Goal: Find specific page/section: Find specific page/section

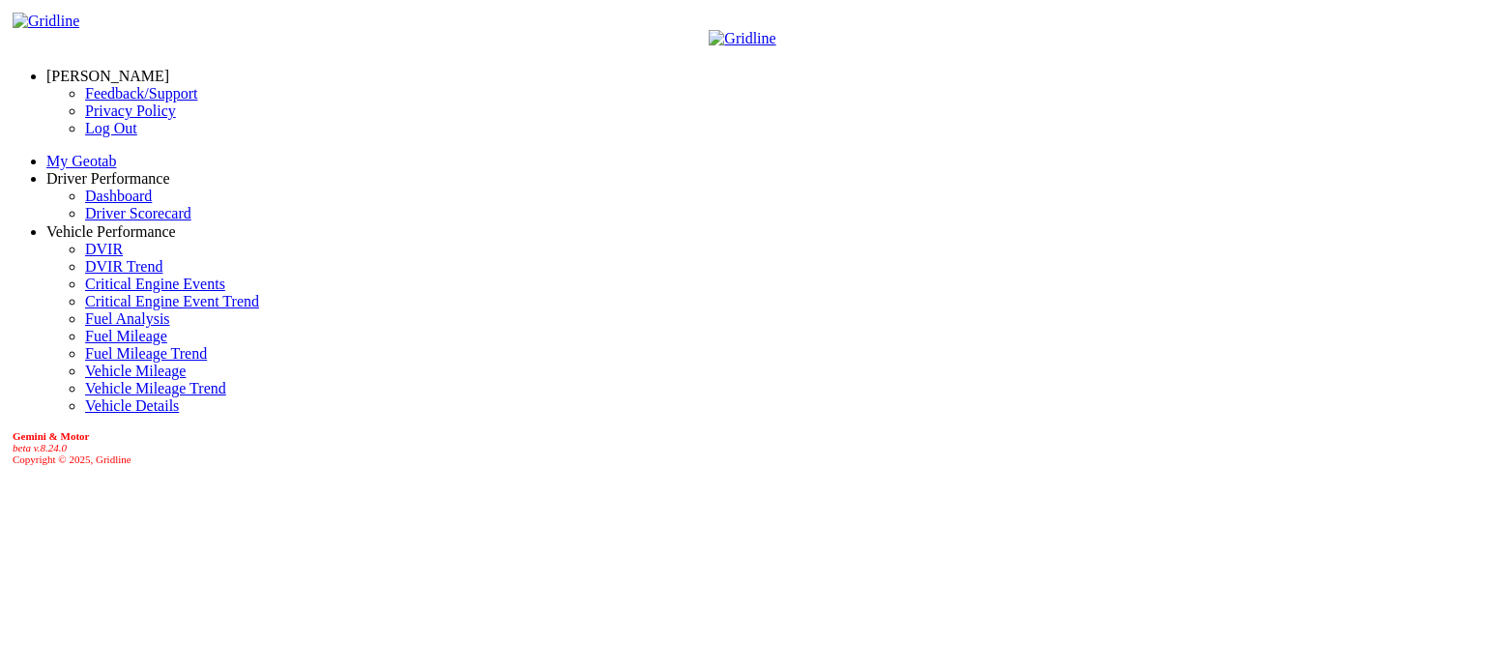
select select "******"
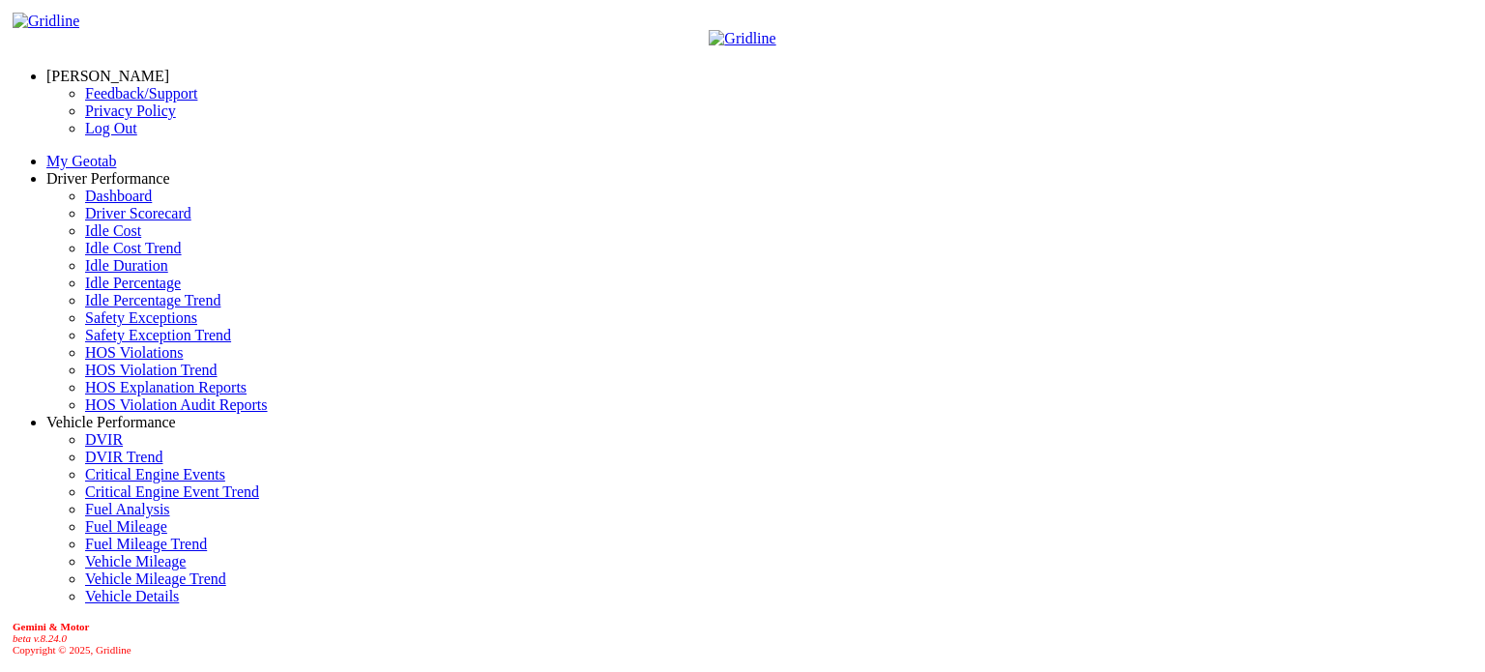
click at [121, 291] on link "Idle Percentage" at bounding box center [133, 283] width 96 height 16
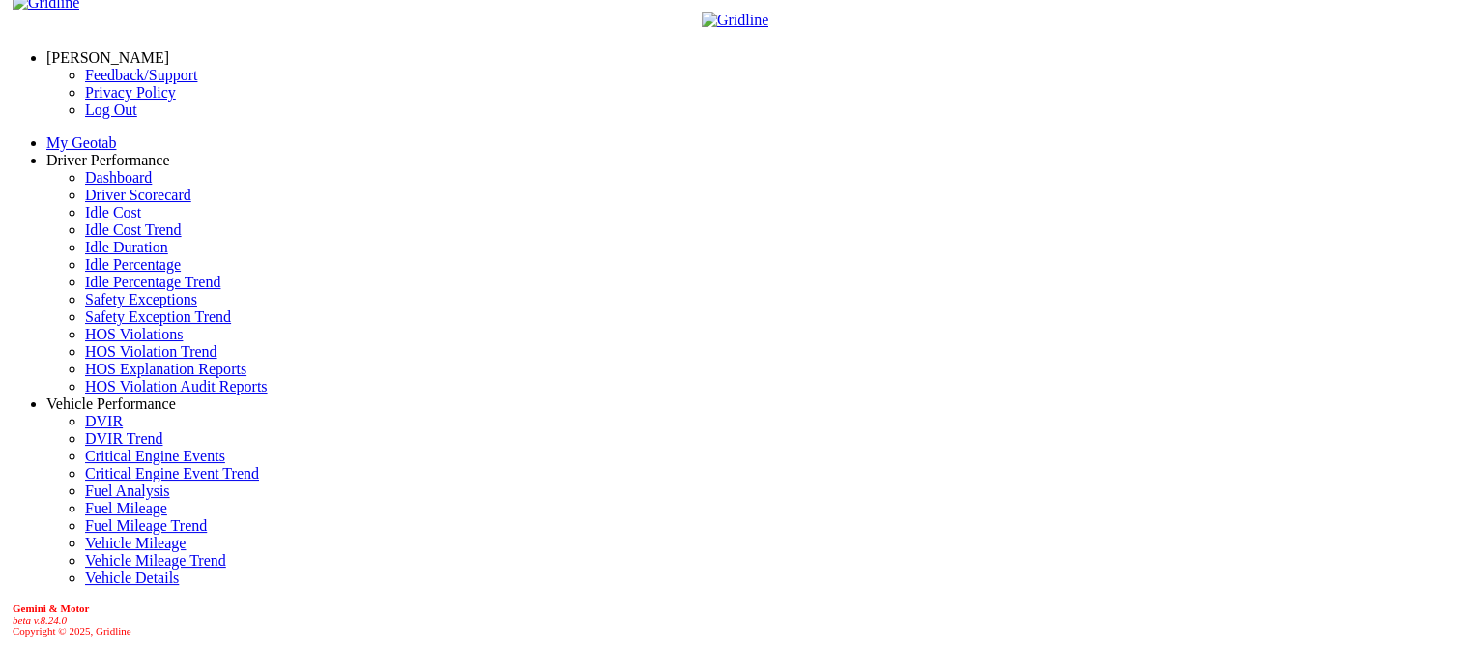
click at [118, 49] on link "[PERSON_NAME]" at bounding box center [107, 57] width 123 height 16
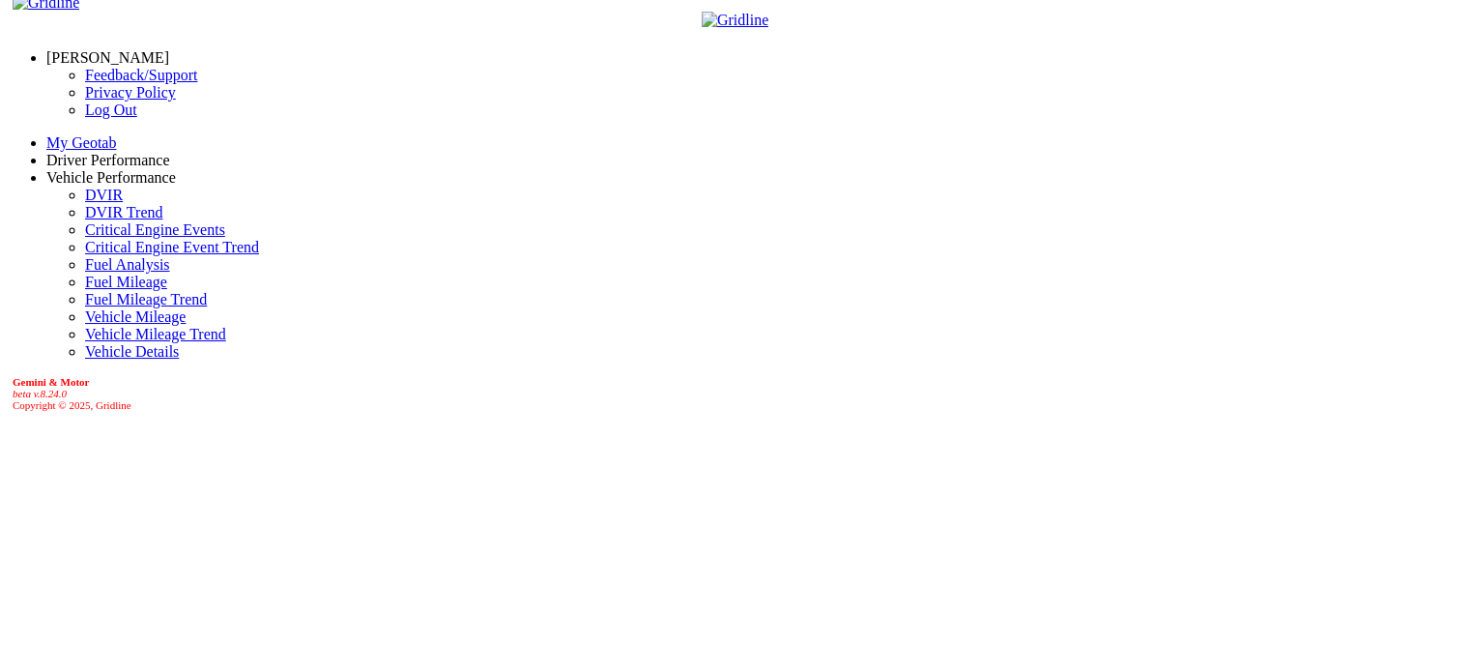
click at [85, 118] on link "Log Out" at bounding box center [111, 109] width 52 height 16
